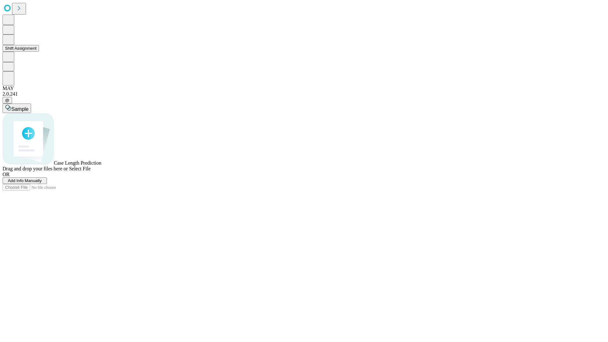
click at [39, 52] on button "Shift Assignment" at bounding box center [21, 48] width 36 height 7
